Goal: Obtain resource: Obtain resource

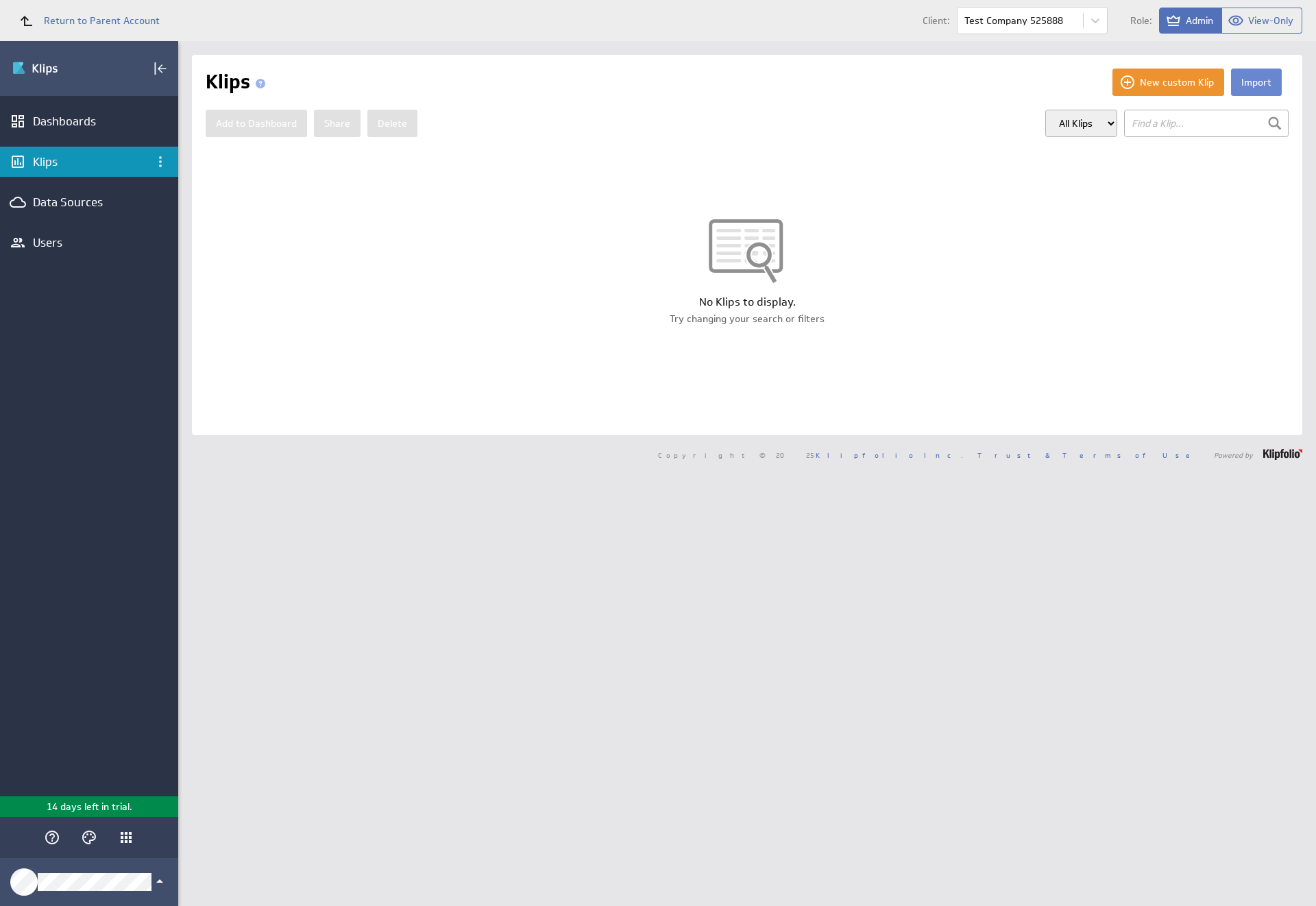
click at [1245, 82] on button "Import" at bounding box center [1256, 82] width 50 height 27
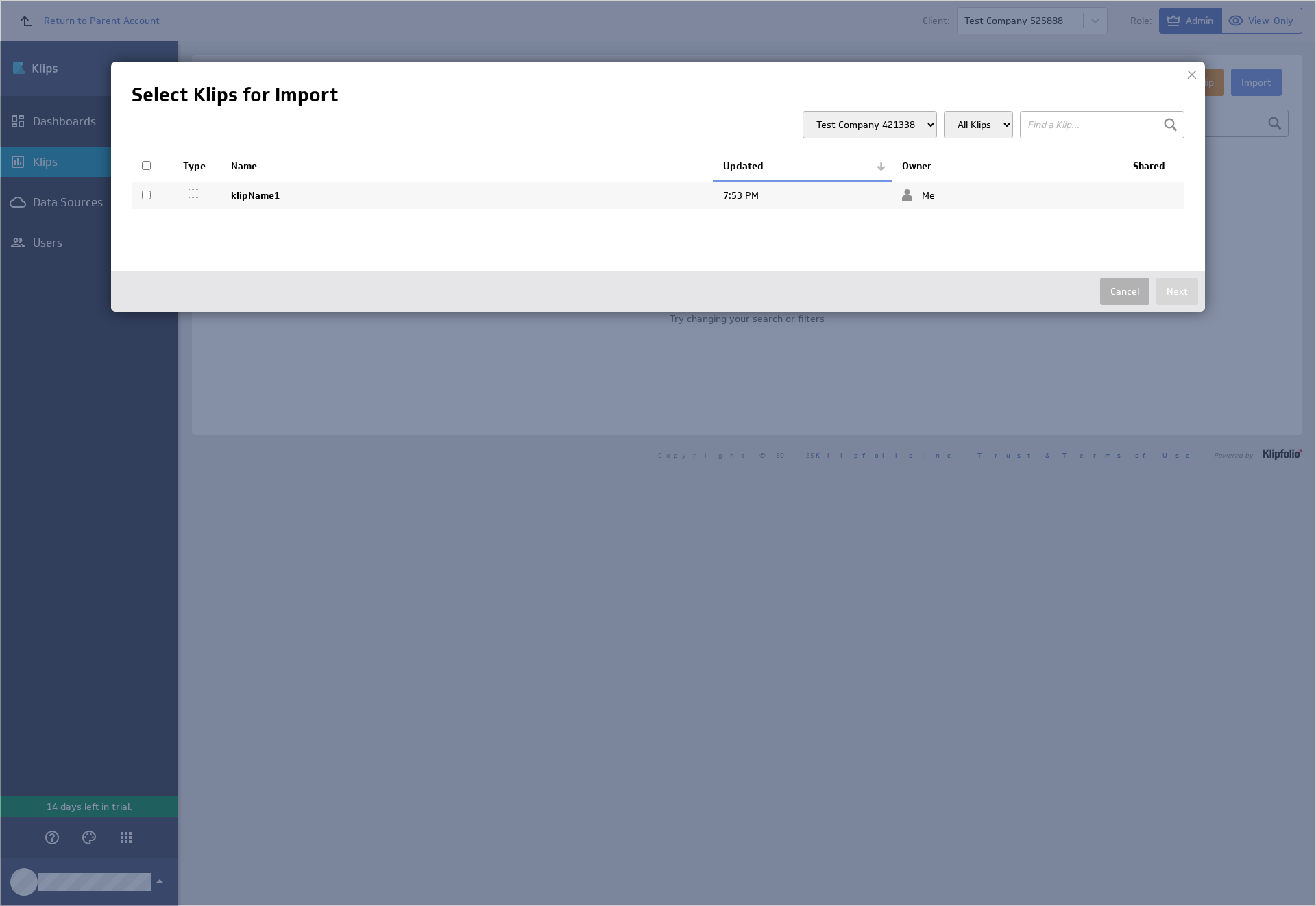
click at [146, 195] on input "checkbox" at bounding box center [146, 194] width 9 height 9
checkbox input "true"
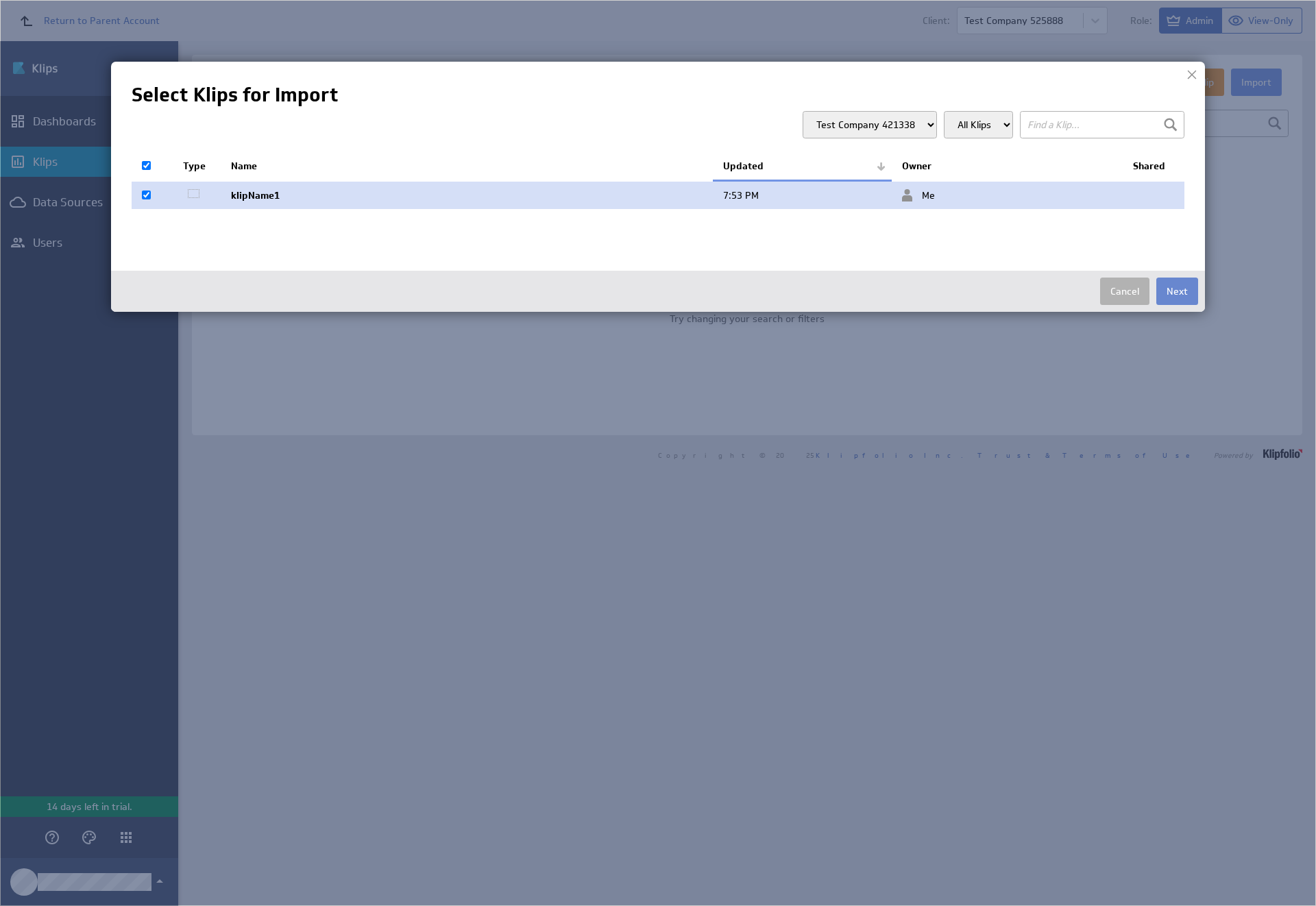
click at [1176, 291] on button "Next" at bounding box center [1176, 291] width 42 height 27
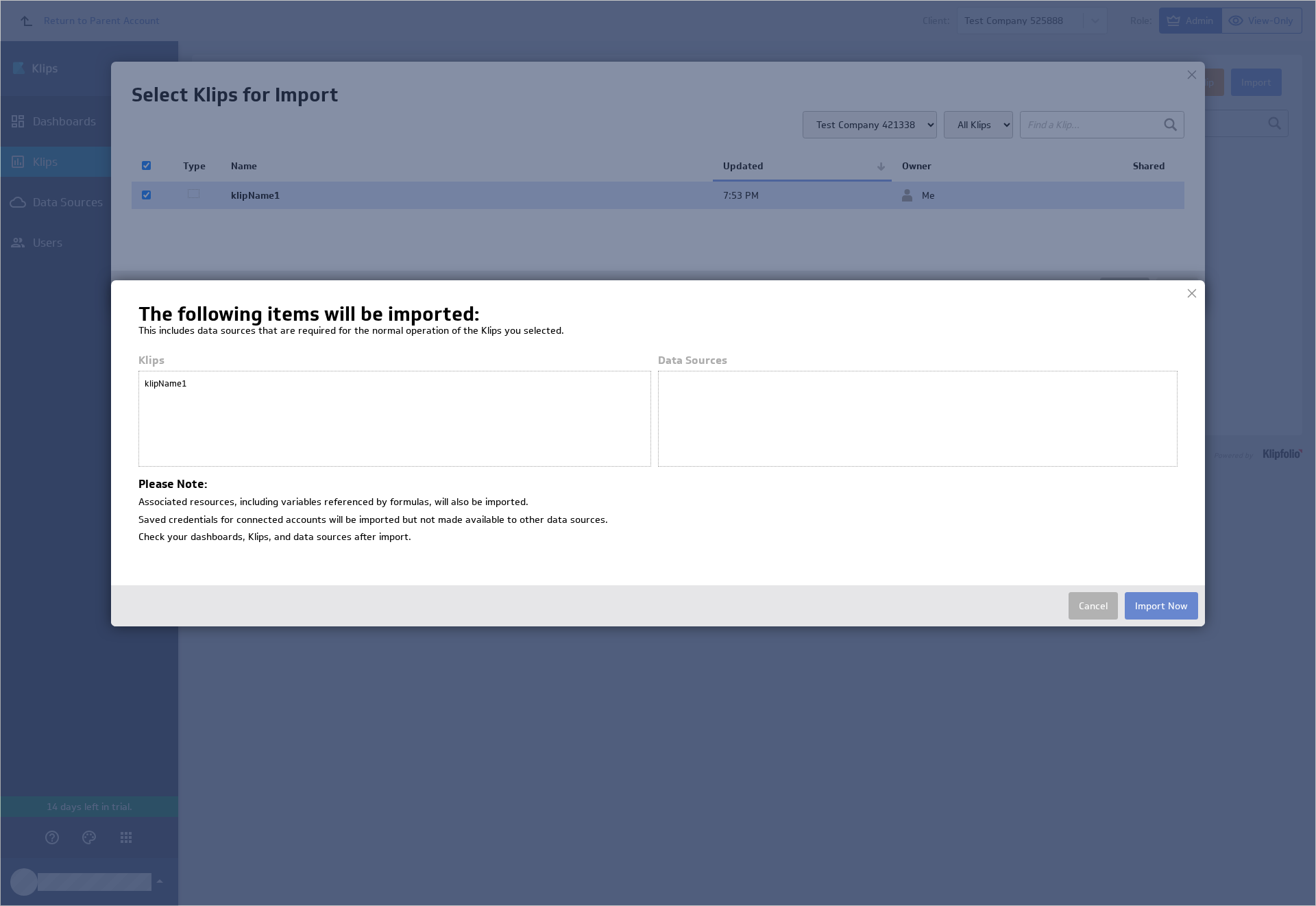
click at [1161, 605] on button "Import Now" at bounding box center [1162, 605] width 74 height 27
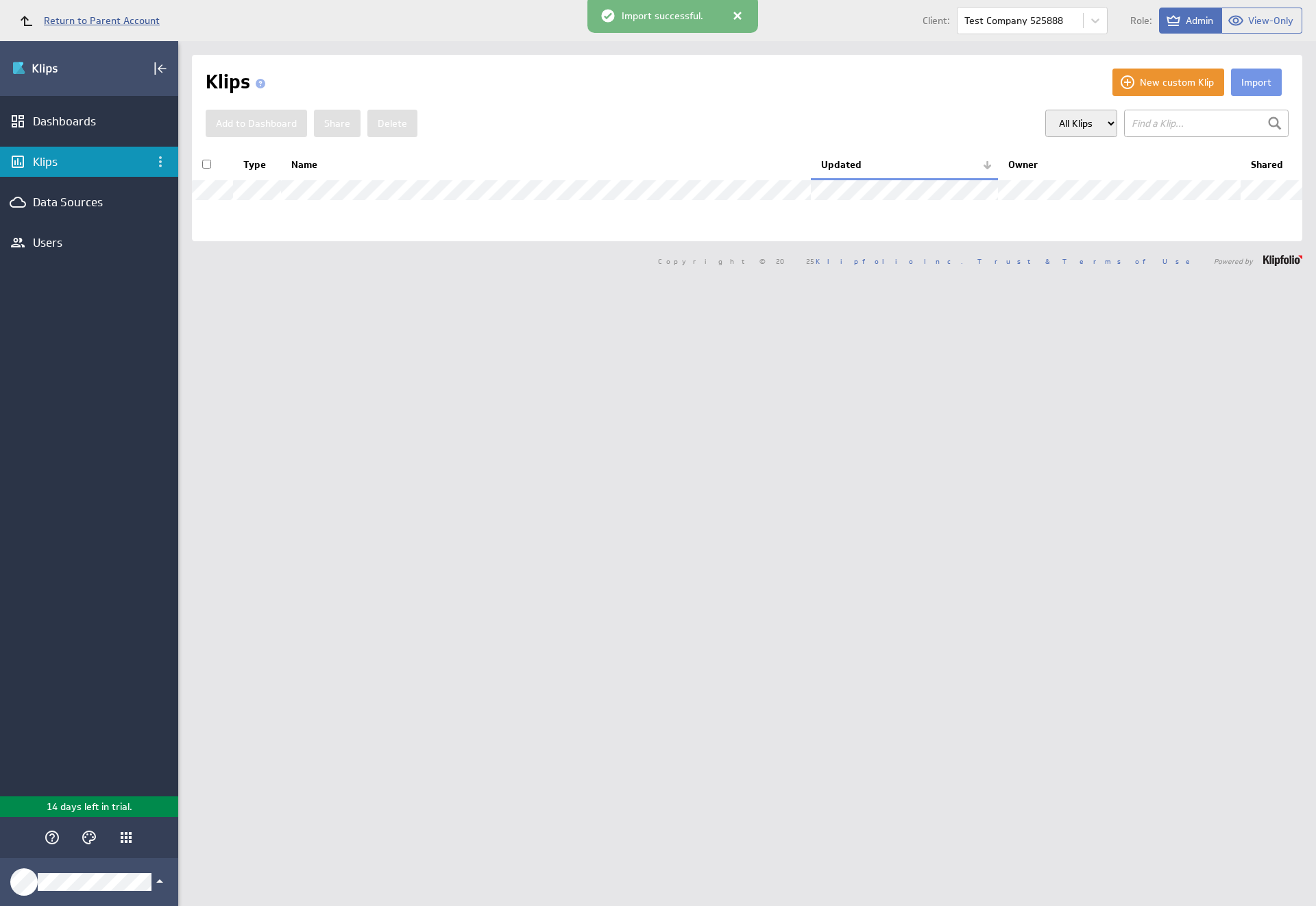
click at [82, 20] on span "Return to Parent Account" at bounding box center [101, 20] width 115 height 10
